Goal: Task Accomplishment & Management: Manage account settings

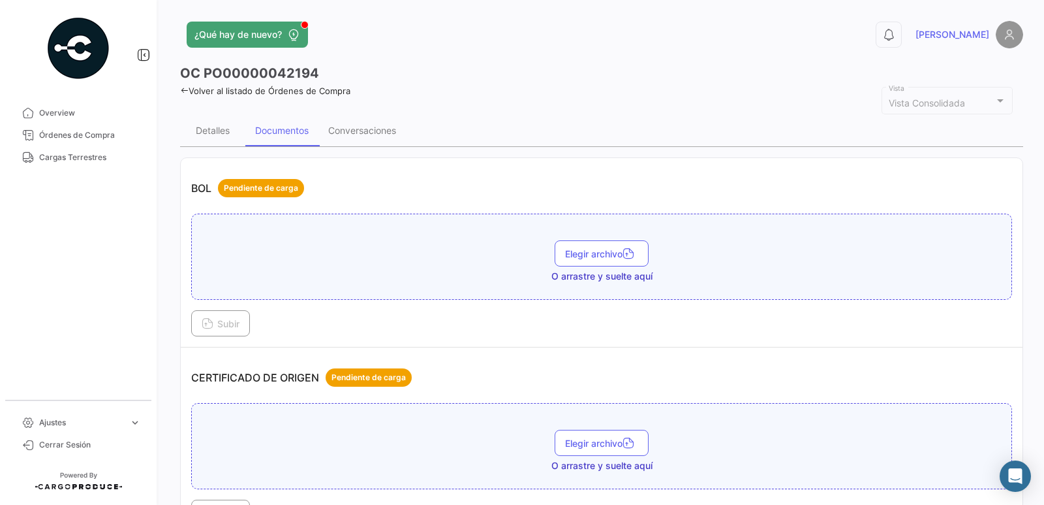
click at [183, 93] on icon at bounding box center [184, 90] width 8 height 8
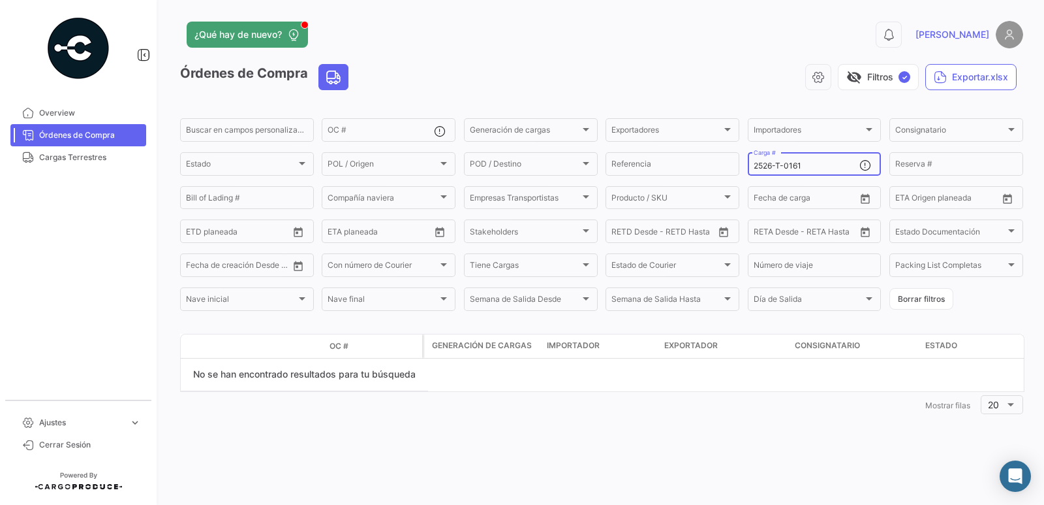
click at [834, 167] on input "2526-T-0161" at bounding box center [807, 165] width 106 height 9
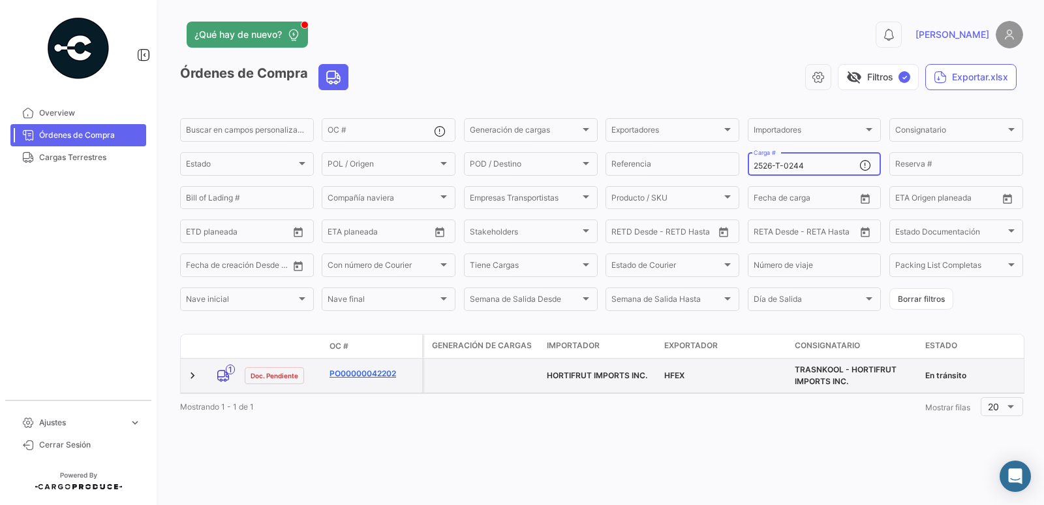
type input "2526-T-0244"
click at [347, 371] on link "PO00000042202" at bounding box center [373, 374] width 87 height 12
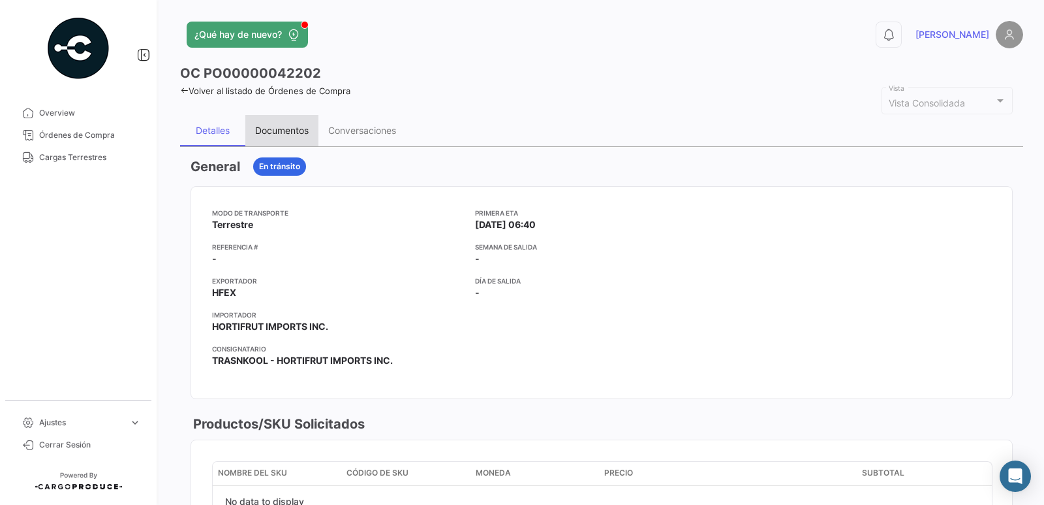
click at [278, 130] on div "Documentos" at bounding box center [282, 130] width 54 height 11
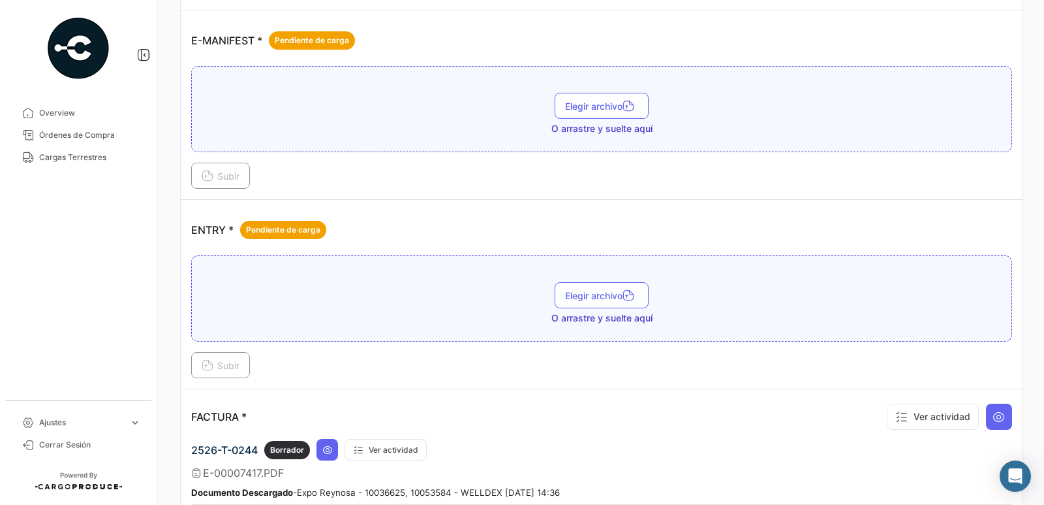
scroll to position [783, 0]
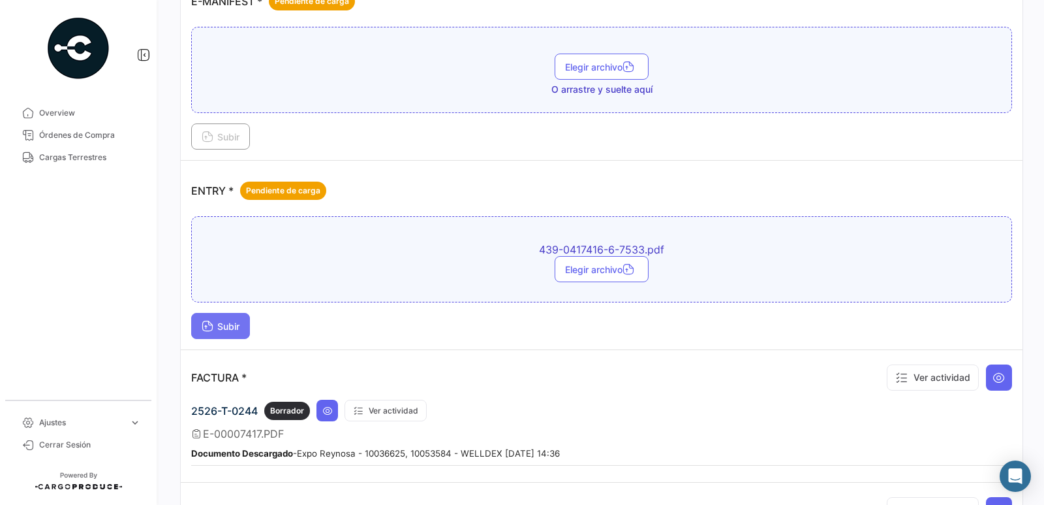
click at [227, 327] on span "Subir" at bounding box center [221, 326] width 38 height 11
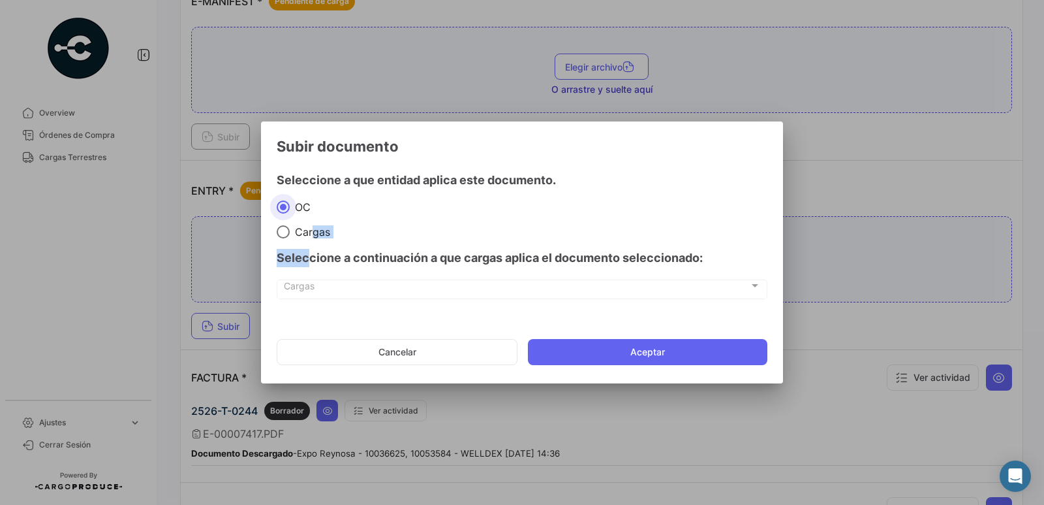
click at [306, 237] on mat-dialog-content "Seleccione a que entidad aplica este documento. OC Cargas Seleccione a continua…" at bounding box center [522, 238] width 522 height 154
click at [291, 230] on span "Cargas" at bounding box center [310, 231] width 40 height 13
click at [290, 230] on input "Cargas" at bounding box center [283, 231] width 13 height 13
radio input "true"
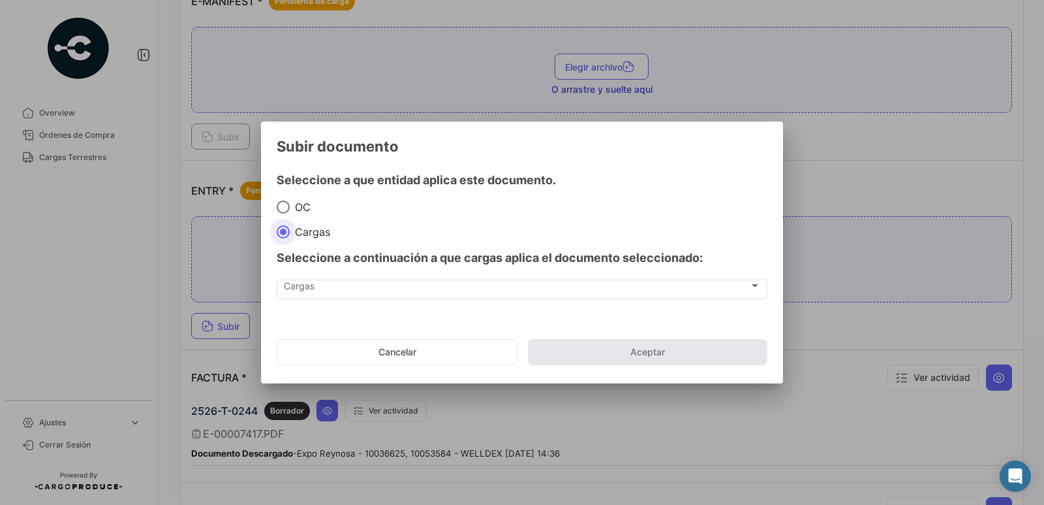
click at [375, 223] on mat-radio-group "OC Cargas" at bounding box center [522, 219] width 491 height 39
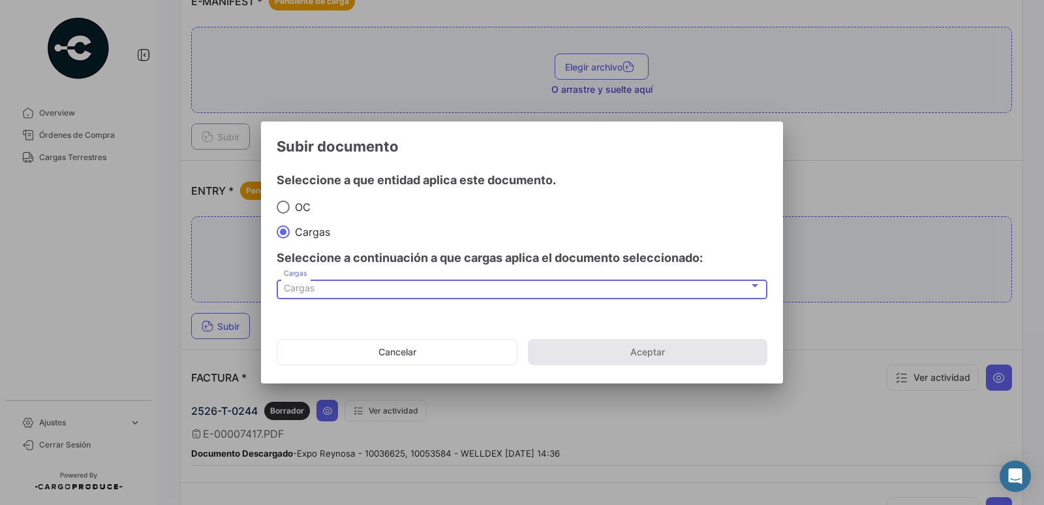
click at [354, 287] on div "Cargas" at bounding box center [516, 288] width 465 height 11
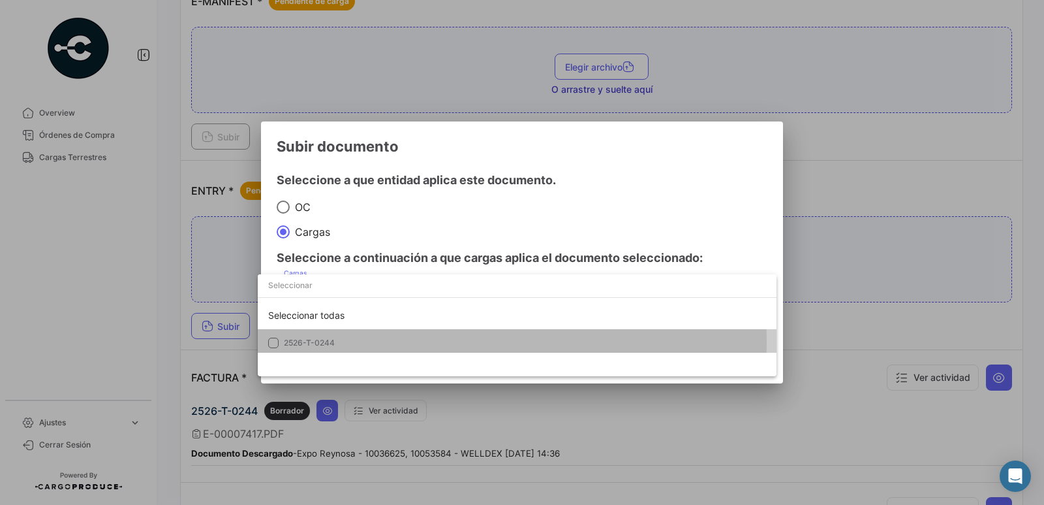
click at [328, 343] on span "2526-T-0244" at bounding box center [309, 342] width 51 height 10
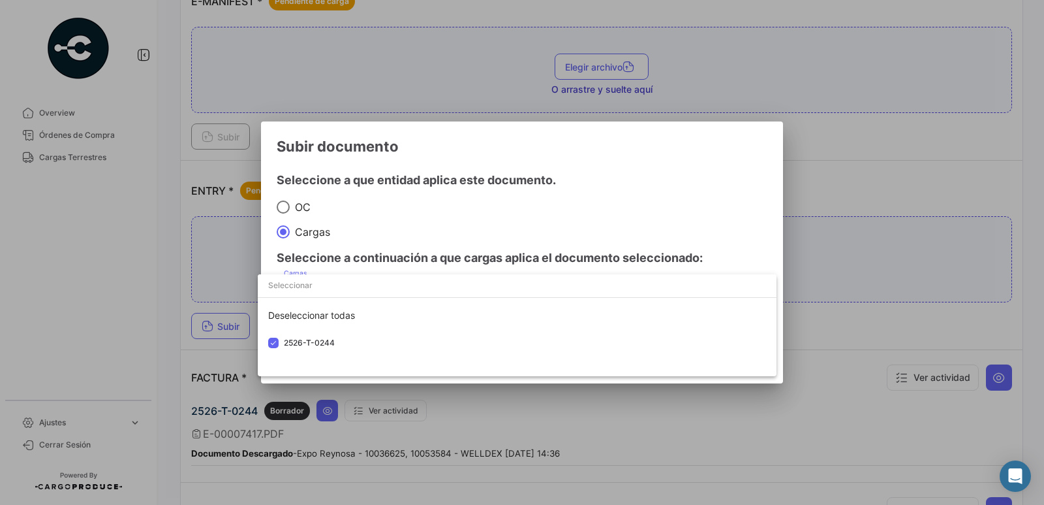
click at [427, 247] on div at bounding box center [522, 252] width 1044 height 505
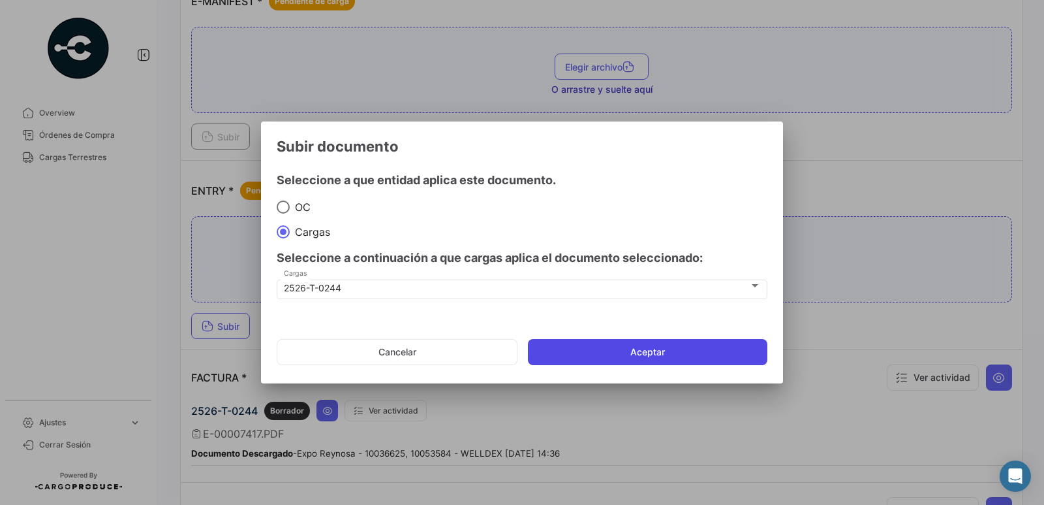
click at [572, 353] on button "Aceptar" at bounding box center [648, 352] width 240 height 26
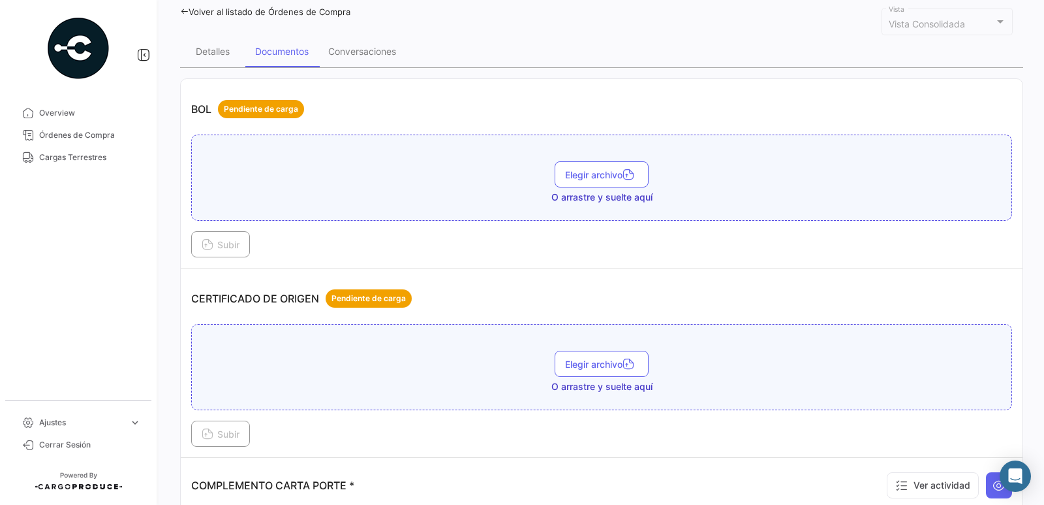
scroll to position [0, 0]
